Goal: Transaction & Acquisition: Purchase product/service

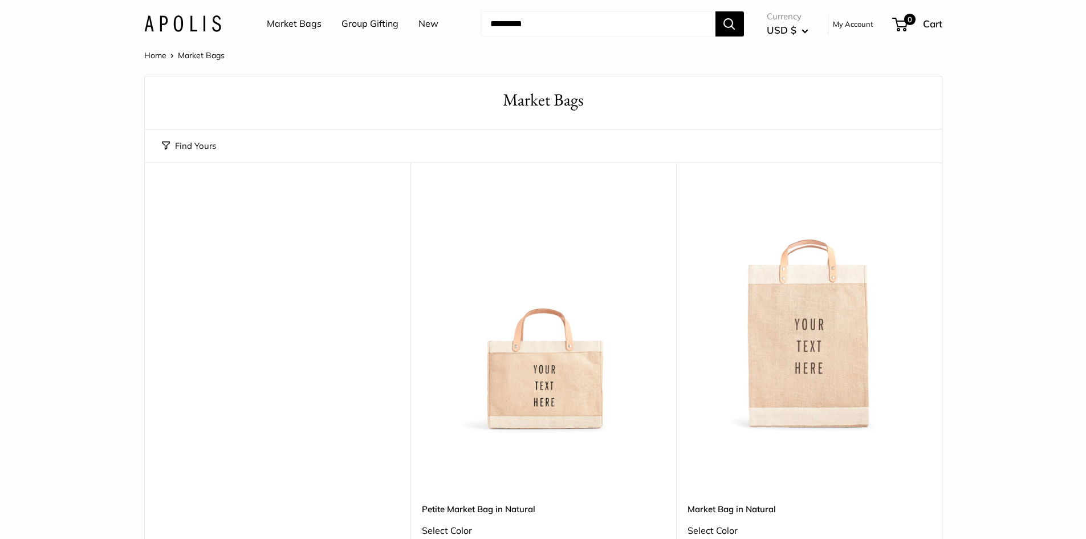
click at [0, 0] on img at bounding box center [0, 0] width 0 height 0
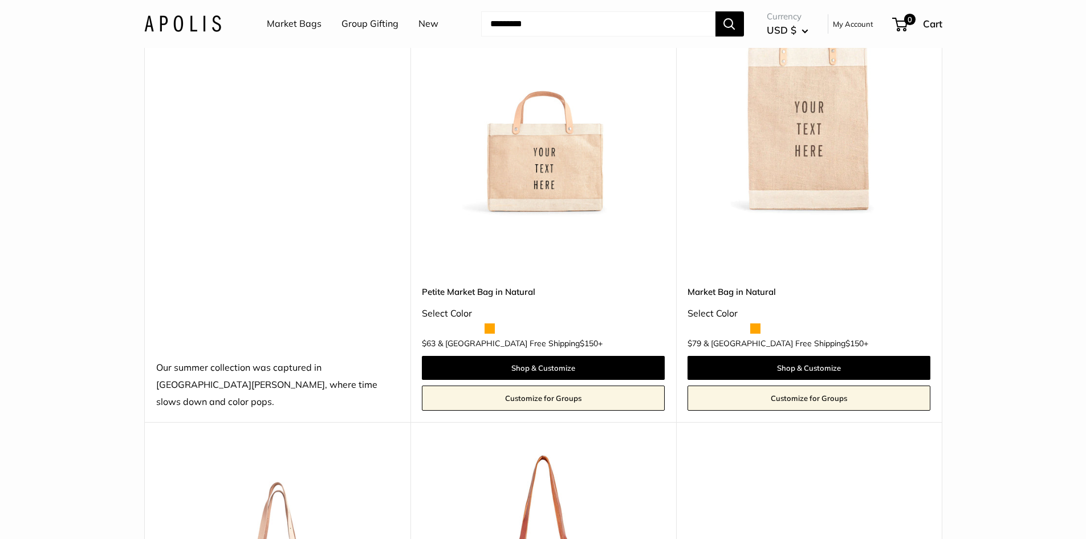
scroll to position [228, 0]
